Goal: Information Seeking & Learning: Learn about a topic

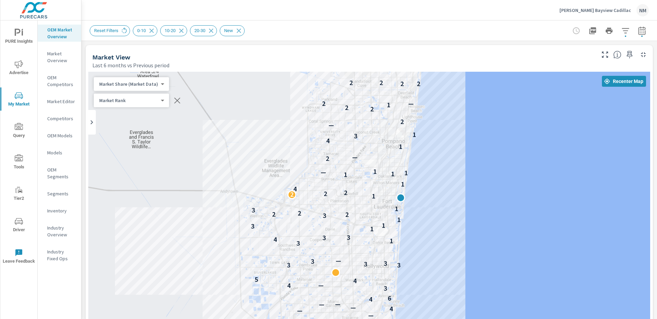
scroll to position [0, 0]
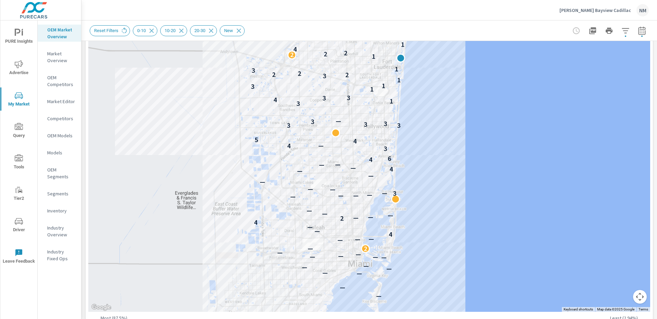
scroll to position [154, 0]
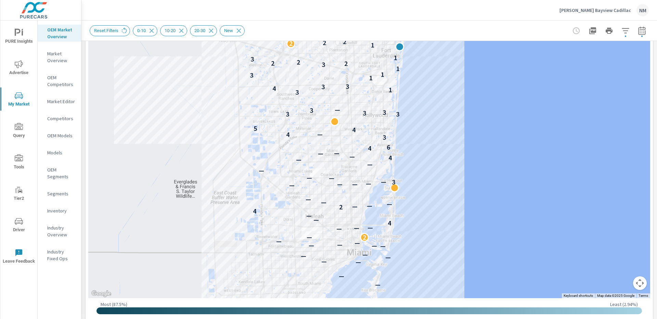
drag, startPoint x: 510, startPoint y: 106, endPoint x: 508, endPoint y: 137, distance: 31.6
click at [508, 130] on div "— — — — — — — — — — — — — 2 — — — — 4 — — 4 2 — — — — — — — — — 3 — — — — — — 4…" at bounding box center [369, 108] width 562 height 380
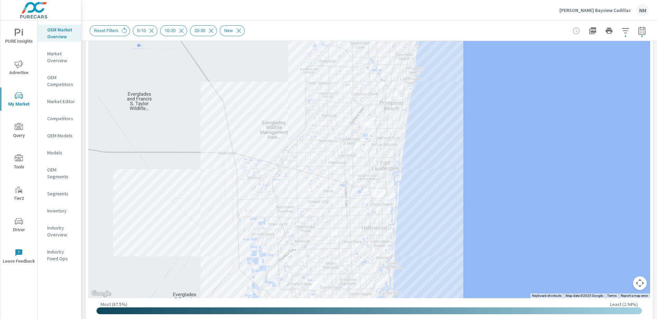
drag, startPoint x: 466, startPoint y: 168, endPoint x: 469, endPoint y: 154, distance: 13.6
click at [469, 154] on div "— — — — — — — — — — — — — 2 — — — — 4 — — 4 2 — — — — — — — — — 3 — — — — — — 4…" at bounding box center [369, 108] width 562 height 380
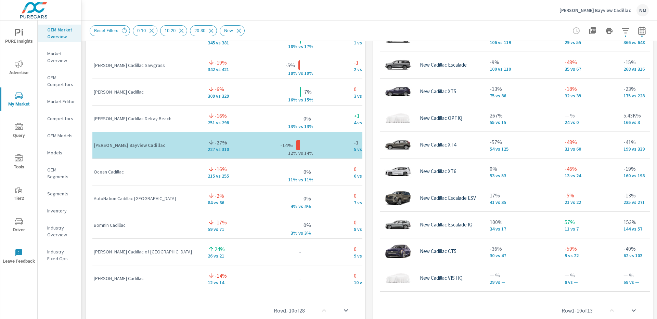
scroll to position [400, 0]
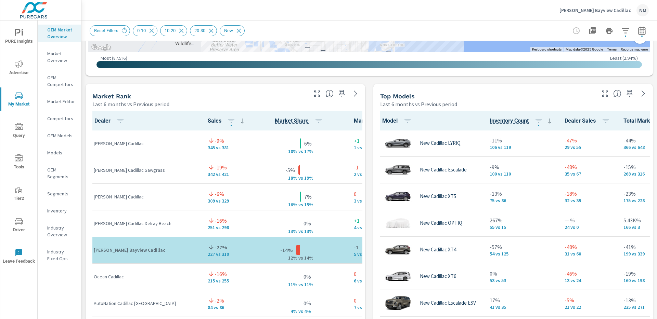
click at [208, 148] on p "345 vs 381" at bounding box center [227, 147] width 39 height 5
click at [121, 32] on span "Reset Filters" at bounding box center [106, 30] width 32 height 5
click at [127, 31] on icon at bounding box center [124, 30] width 5 height 6
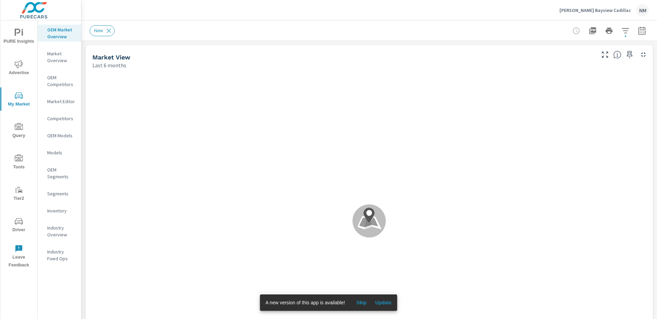
scroll to position [0, 0]
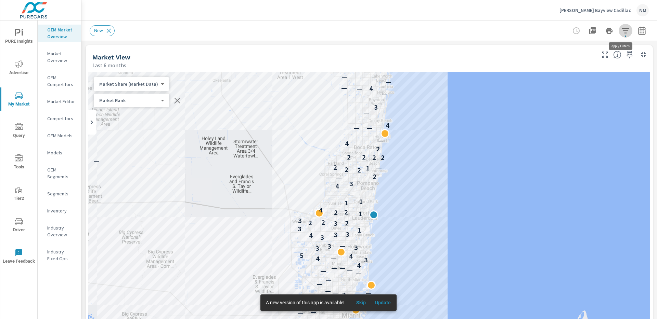
click at [622, 32] on icon "button" at bounding box center [625, 31] width 8 height 8
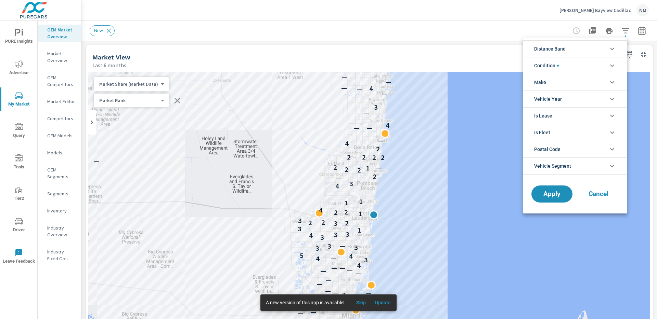
click at [587, 50] on li "Distance Band" at bounding box center [575, 48] width 104 height 17
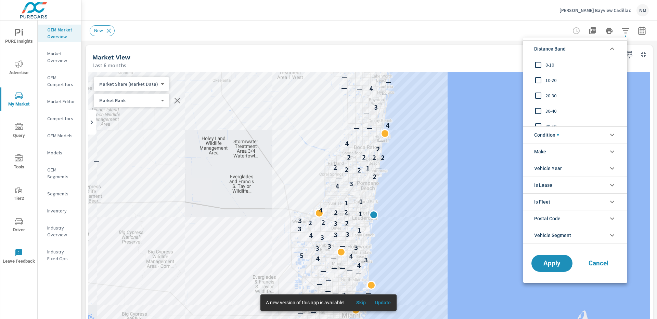
click at [552, 67] on span "0-10" at bounding box center [582, 65] width 75 height 8
click at [552, 77] on span "10-20" at bounding box center [582, 80] width 75 height 8
click at [551, 89] on div "20-30" at bounding box center [574, 95] width 103 height 15
click at [549, 133] on span "Condition" at bounding box center [546, 135] width 25 height 16
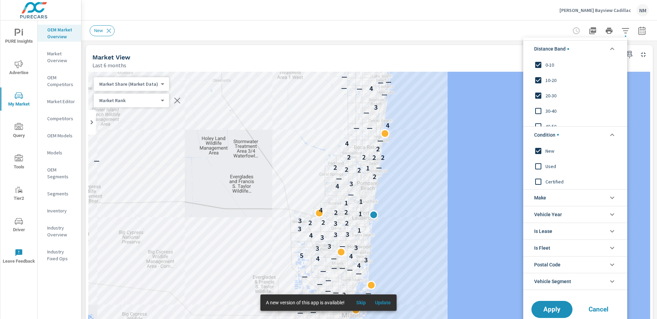
click at [549, 133] on span "Condition" at bounding box center [546, 135] width 25 height 16
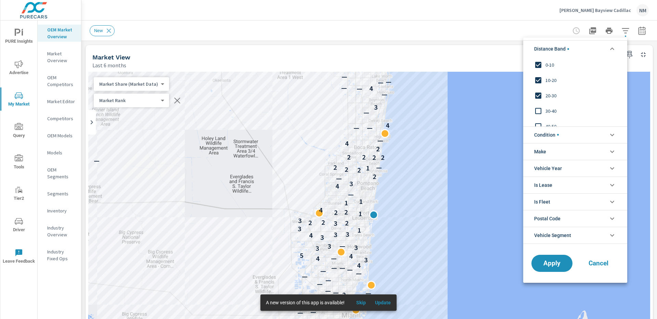
click at [554, 150] on li "Make" at bounding box center [575, 151] width 104 height 17
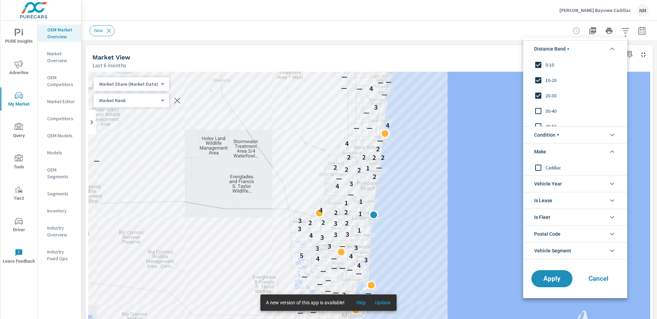
click at [554, 150] on li "Make" at bounding box center [575, 151] width 104 height 17
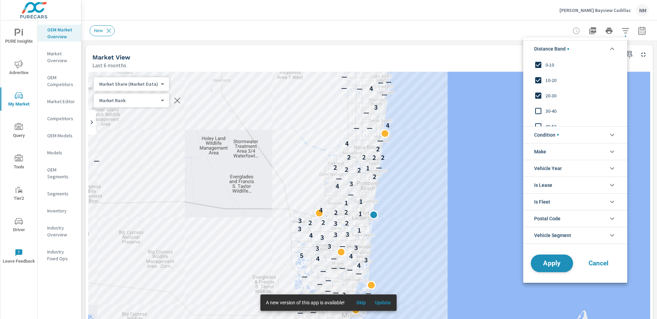
click at [553, 265] on span "Apply" at bounding box center [552, 263] width 28 height 6
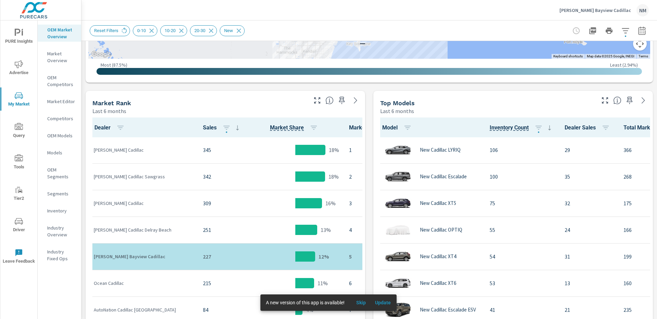
scroll to position [293, 0]
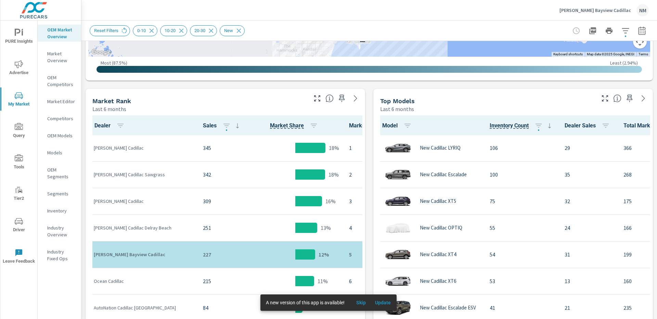
click at [638, 34] on icon "button" at bounding box center [641, 31] width 8 height 8
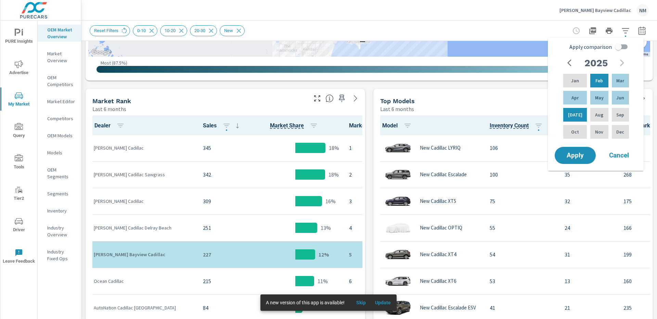
click at [614, 48] on input "Apply comparison" at bounding box center [618, 46] width 39 height 13
checkbox input "true"
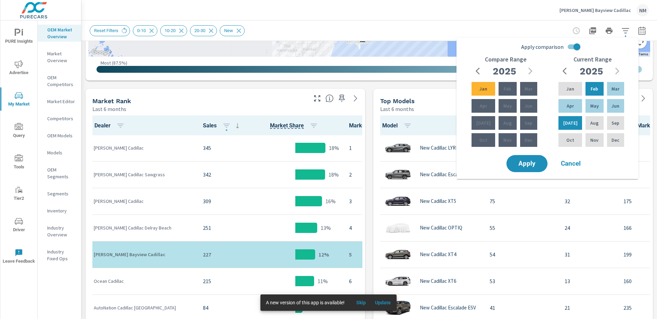
click at [481, 73] on icon "button" at bounding box center [479, 71] width 8 height 8
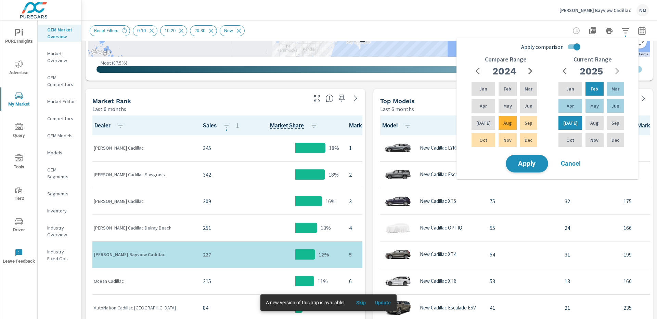
click at [535, 161] on span "Apply" at bounding box center [527, 164] width 28 height 6
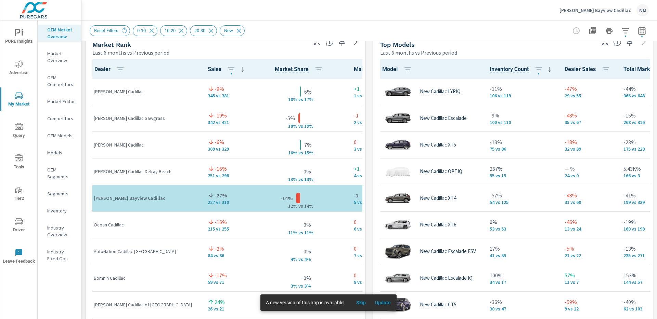
scroll to position [444, 0]
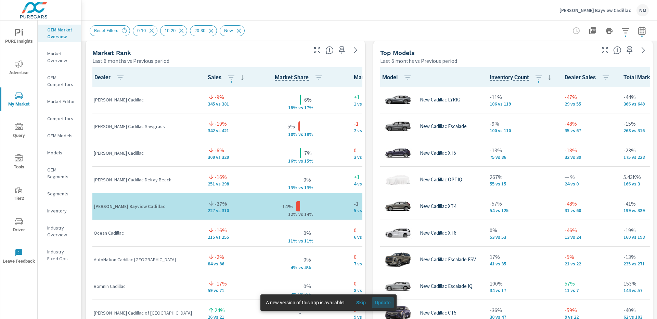
click at [382, 300] on span "Update" at bounding box center [382, 303] width 16 height 6
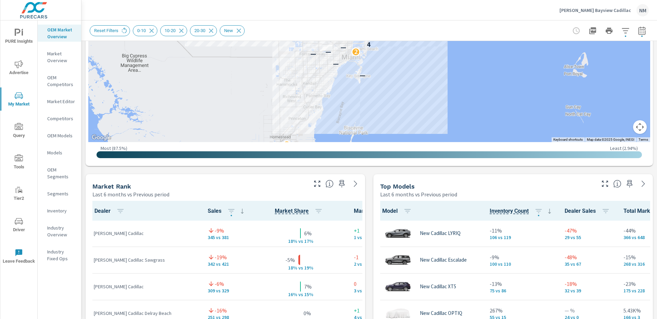
scroll to position [229, 0]
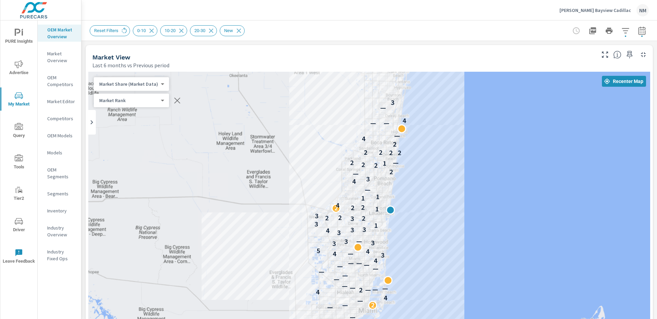
drag, startPoint x: 451, startPoint y: 211, endPoint x: 470, endPoint y: 149, distance: 64.2
click at [470, 149] on div "— — — 2 — — 4 4 2 — — — — — — — — — — — — — 4 3 4 — 4 5 3 3 3 — 3 4 3 3 1 3 3 2…" at bounding box center [369, 262] width 562 height 380
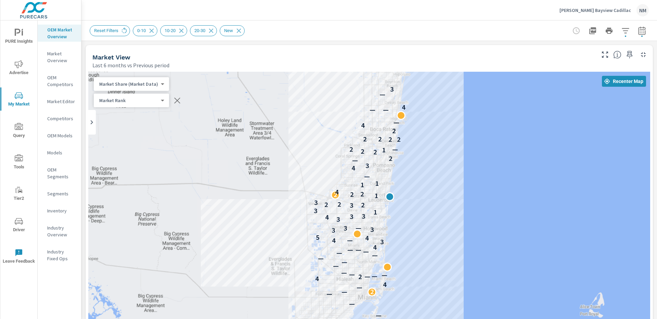
drag, startPoint x: 476, startPoint y: 163, endPoint x: 475, endPoint y: 145, distance: 18.1
click at [475, 145] on div "— — — 2 — — 4 4 2 — — — — — — — — — — — — — 4 3 4 — 4 5 3 3 3 — 3 4 3 3 1 3 3 2…" at bounding box center [369, 262] width 562 height 380
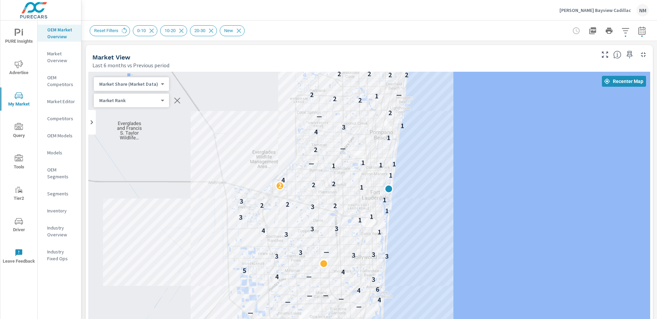
drag, startPoint x: 350, startPoint y: 201, endPoint x: 412, endPoint y: 188, distance: 63.5
click at [412, 188] on div "— — — — — — — — — — — — — 2 — — — — 4 — — 4 2 — — — — — — — — — 3 — — — — — — 4…" at bounding box center [369, 262] width 562 height 380
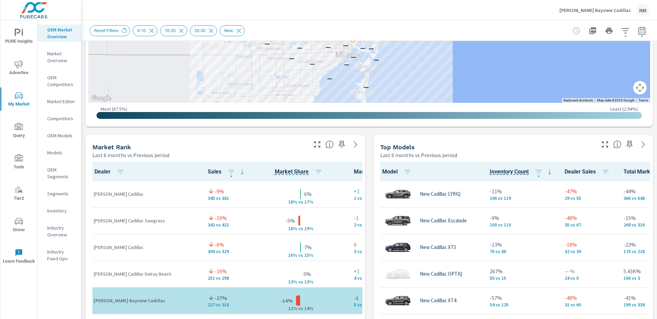
scroll to position [453, 0]
